Goal: Navigation & Orientation: Understand site structure

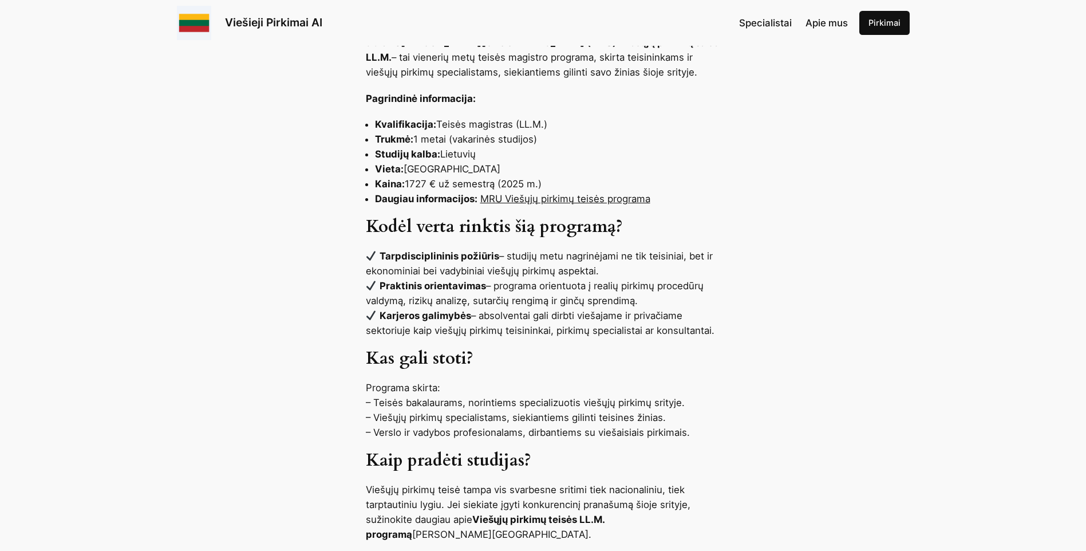
scroll to position [1145, 0]
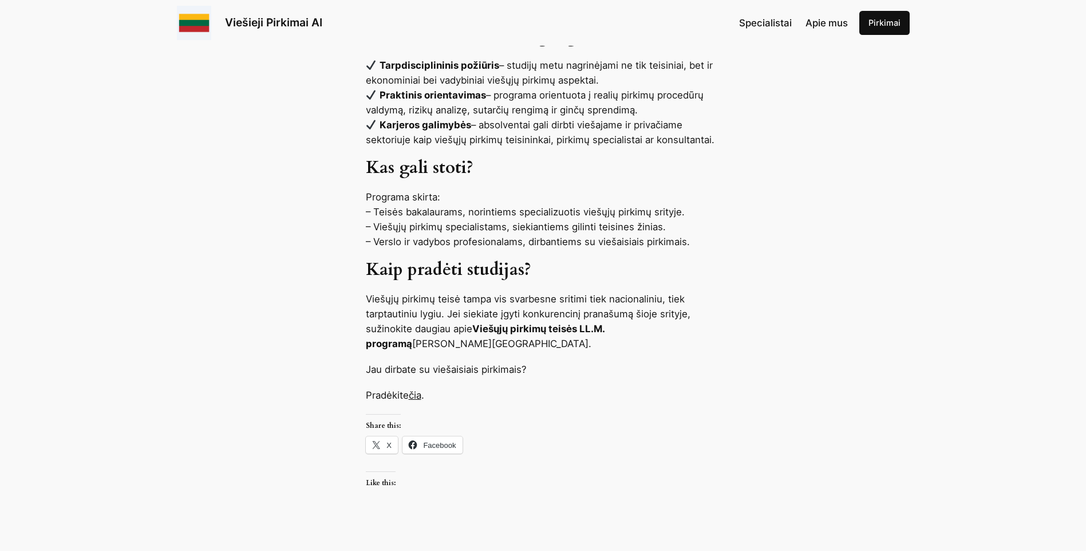
click at [421, 394] on link "čia" at bounding box center [415, 394] width 13 height 11
click at [810, 21] on span "Apie mus" at bounding box center [826, 22] width 42 height 11
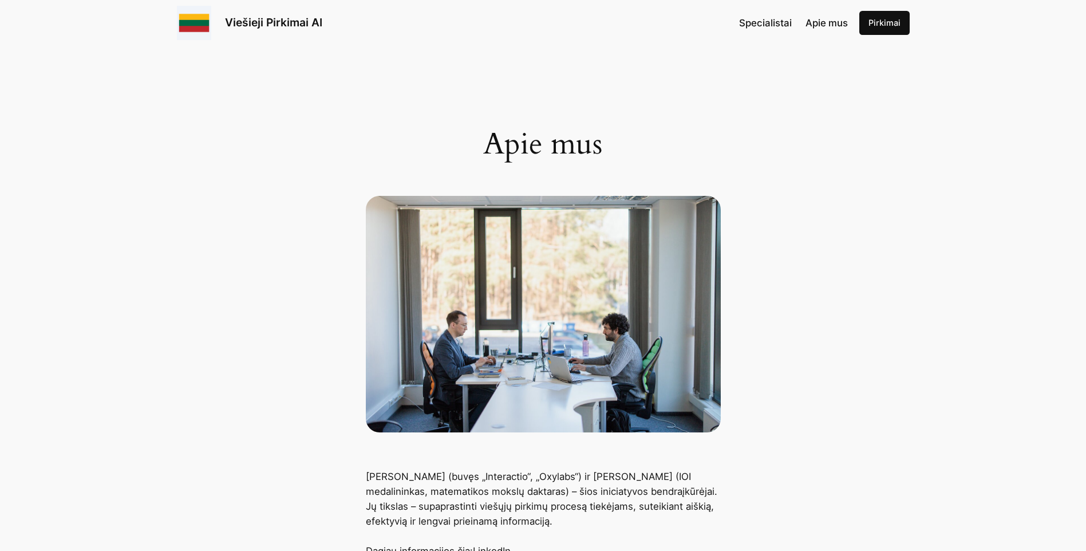
click at [771, 24] on span "Specialistai" at bounding box center [765, 22] width 53 height 11
